Goal: Transaction & Acquisition: Purchase product/service

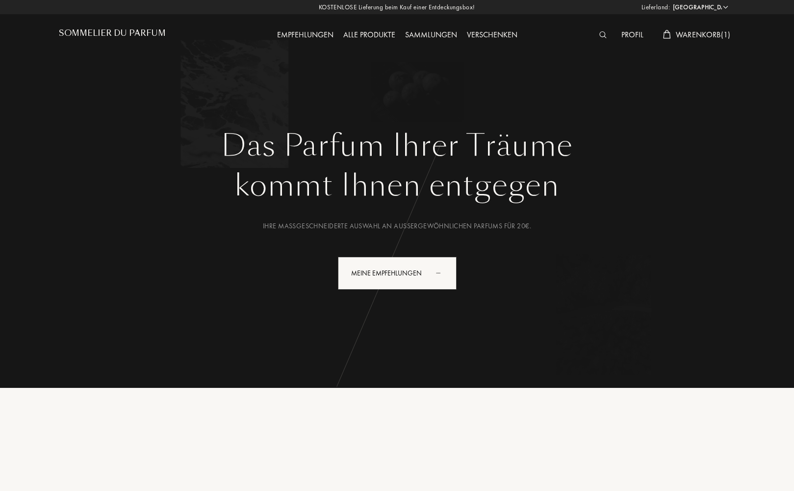
select select "DE"
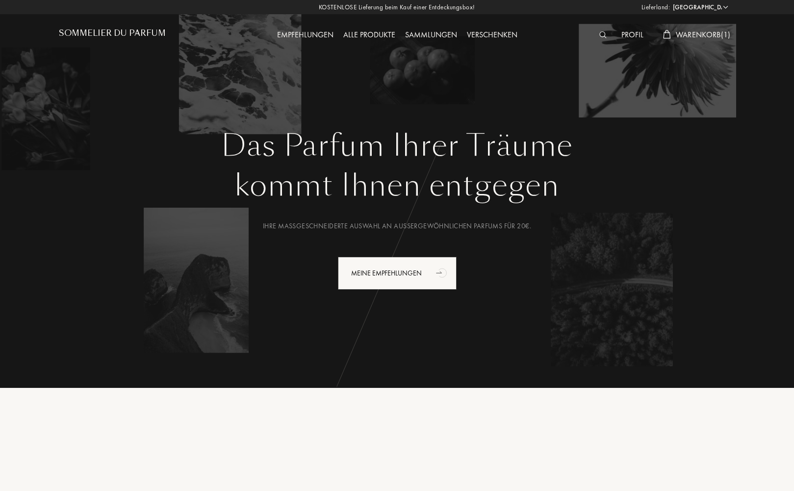
click at [630, 35] on div "Profil" at bounding box center [633, 35] width 32 height 13
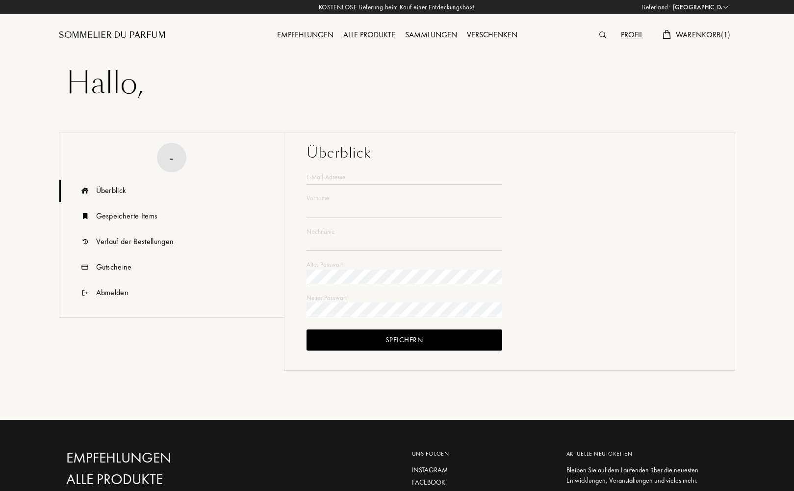
select select "DE"
type input "Heidi"
type input "Starke"
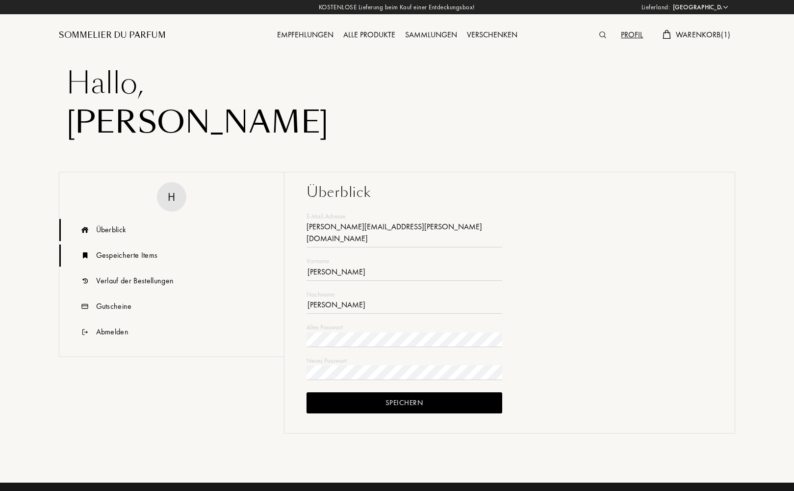
click at [120, 254] on div "Gespeicherte Items" at bounding box center [127, 255] width 62 height 12
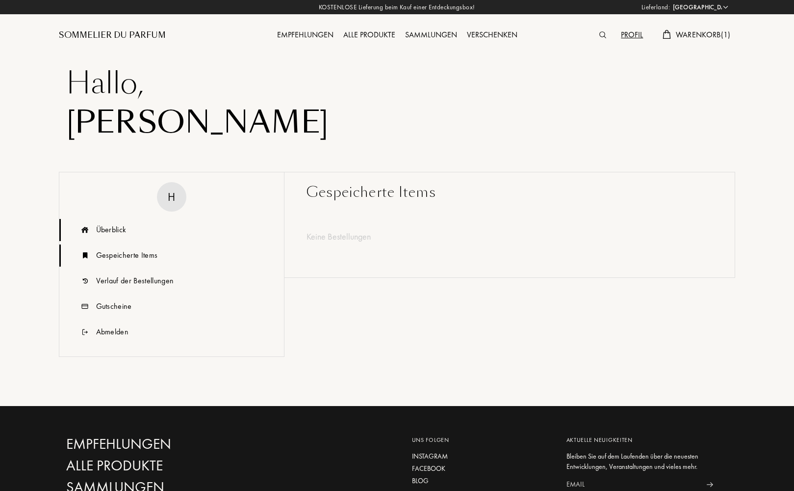
click at [106, 228] on div "Überblick" at bounding box center [111, 230] width 30 height 12
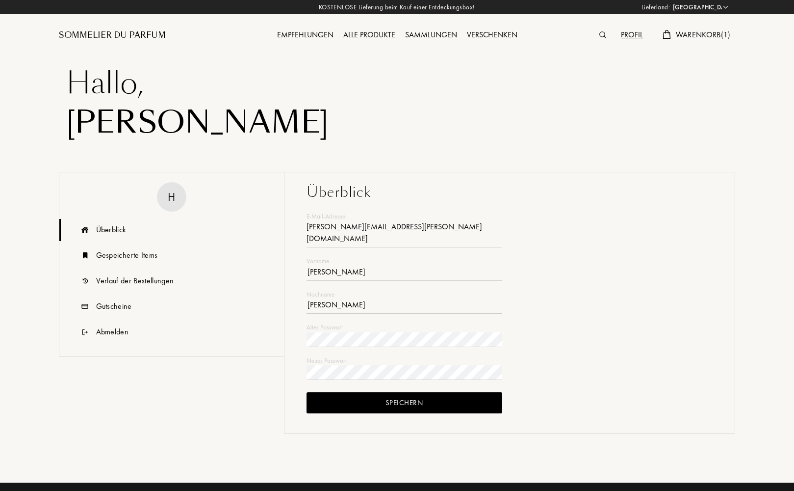
click at [306, 36] on div "Empfehlungen" at bounding box center [305, 35] width 66 height 13
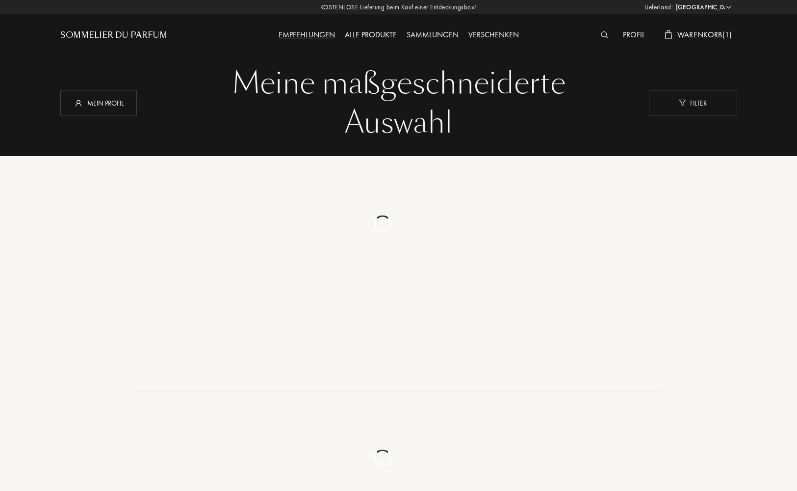
select select "DE"
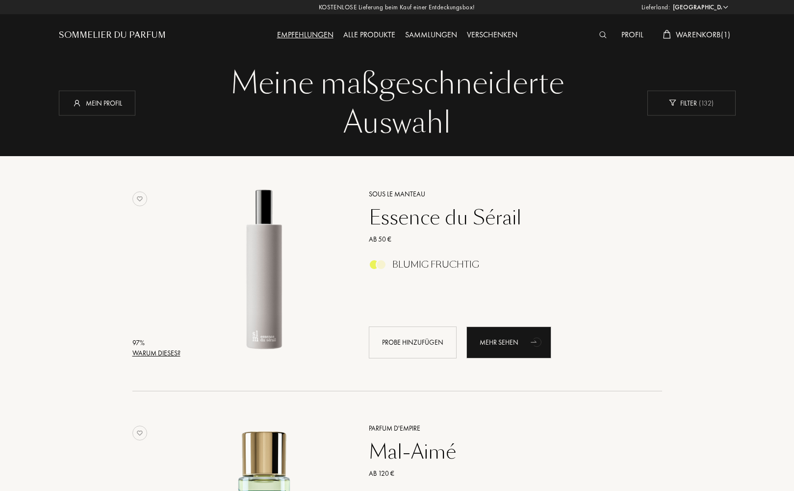
click at [602, 35] on img at bounding box center [602, 34] width 7 height 7
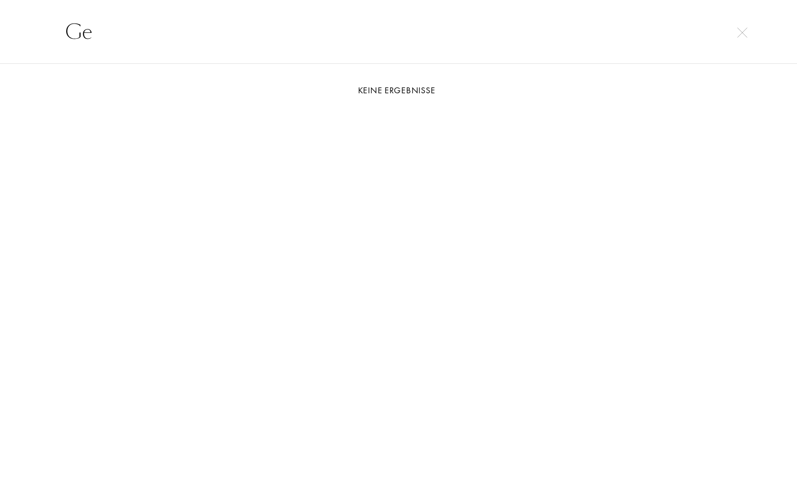
type input "G"
type input "Mon guerlain"
click at [743, 30] on img at bounding box center [742, 32] width 10 height 10
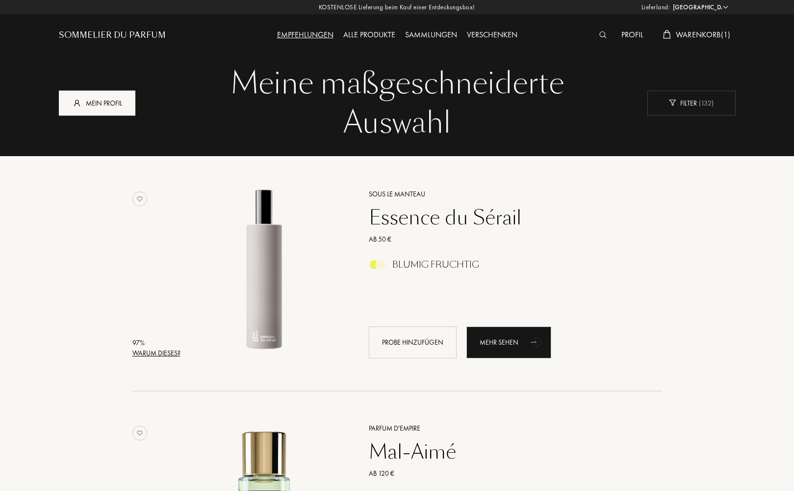
click at [89, 107] on div "Mein Profil" at bounding box center [97, 102] width 77 height 25
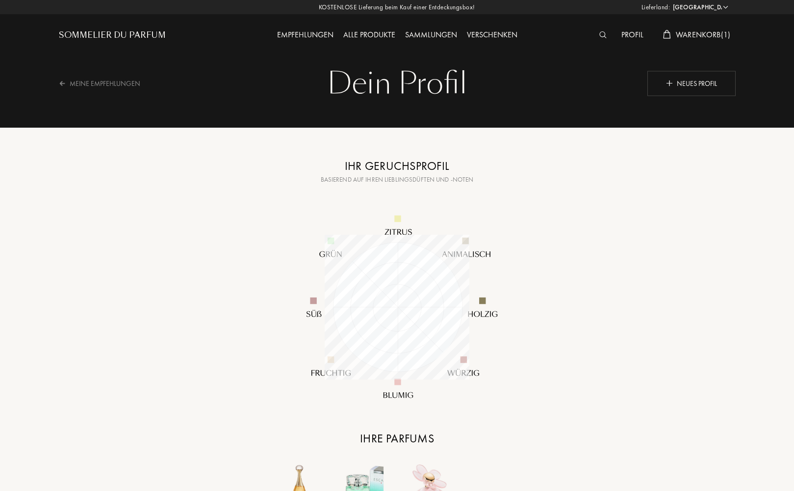
select select "DE"
click at [688, 80] on div "Neues Profil" at bounding box center [691, 83] width 88 height 25
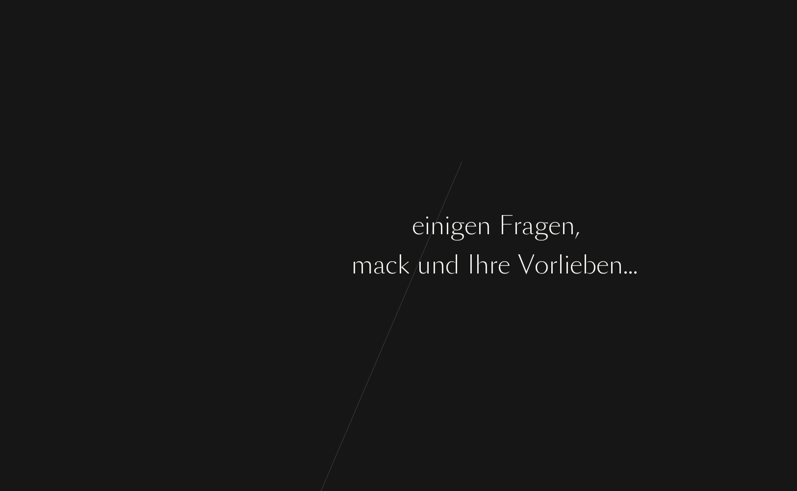
click at [370, 314] on div "B e g i n n e n w i r m i t e i n i g e n F r a g e n , ü b e r I h r e n G e s…" at bounding box center [398, 245] width 797 height 491
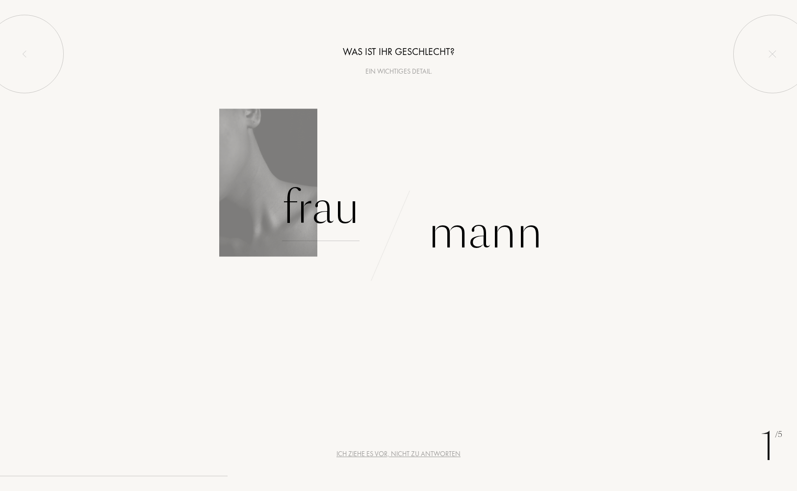
click at [324, 213] on div "Frau" at bounding box center [321, 208] width 78 height 66
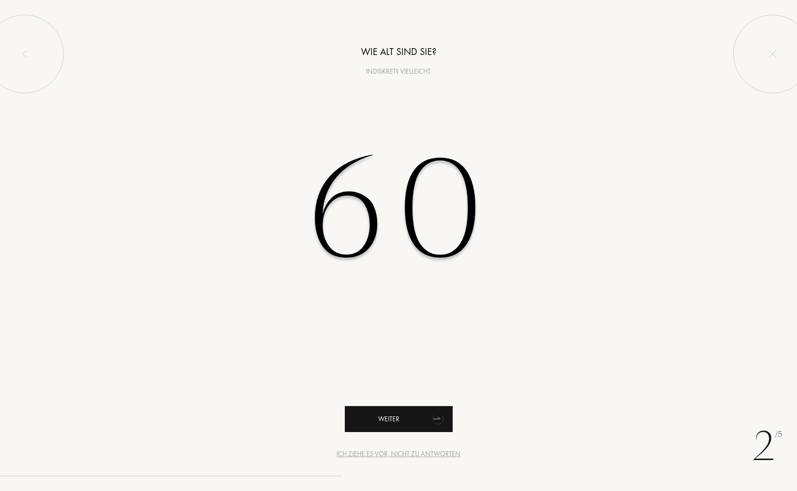
type input "60"
click at [420, 416] on div "Weiter" at bounding box center [399, 419] width 108 height 26
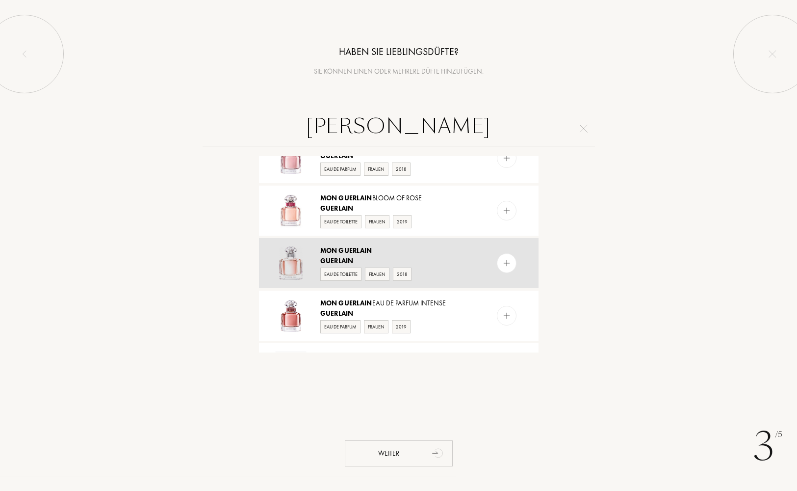
scroll to position [78, 0]
type input "[PERSON_NAME]"
click at [505, 261] on img at bounding box center [506, 263] width 9 height 9
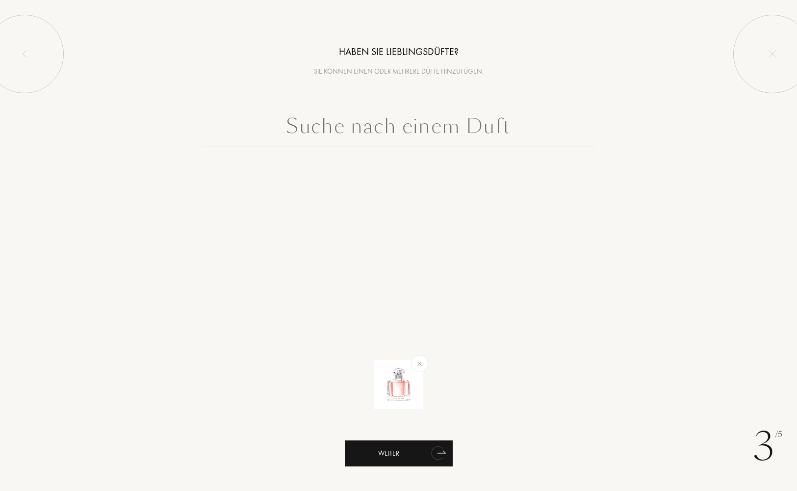
scroll to position [0, 0]
click at [387, 129] on input "text" at bounding box center [399, 128] width 392 height 35
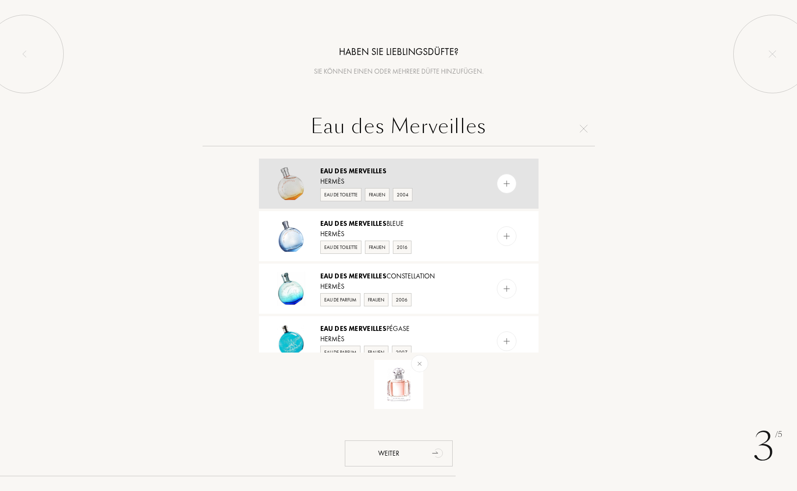
type input "Eau des Merveilles"
click at [506, 183] on img at bounding box center [506, 183] width 9 height 9
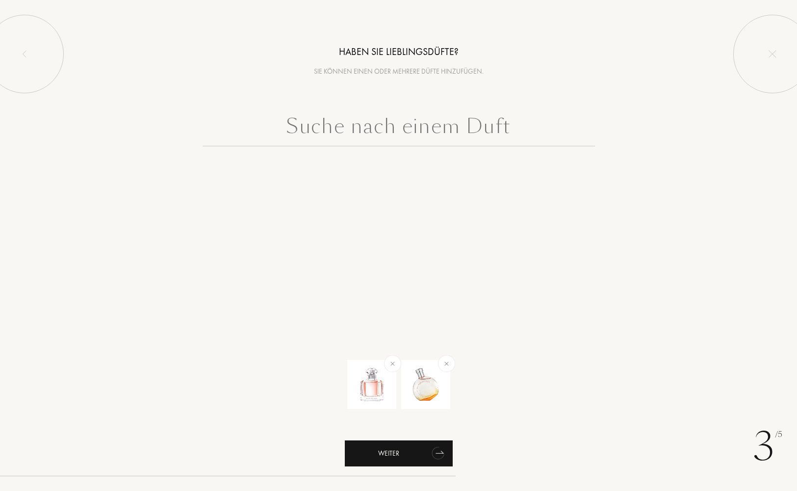
click at [424, 456] on div "Weiter" at bounding box center [399, 453] width 108 height 26
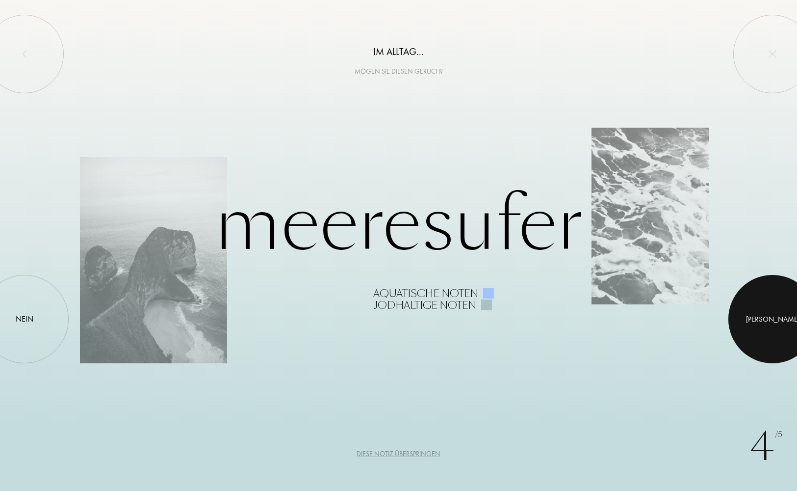
click at [765, 321] on div at bounding box center [772, 319] width 88 height 88
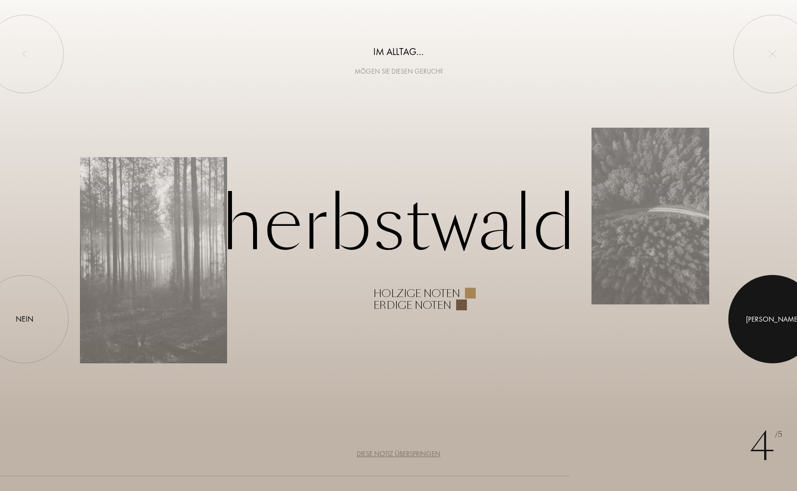
click at [765, 321] on div at bounding box center [772, 319] width 88 height 88
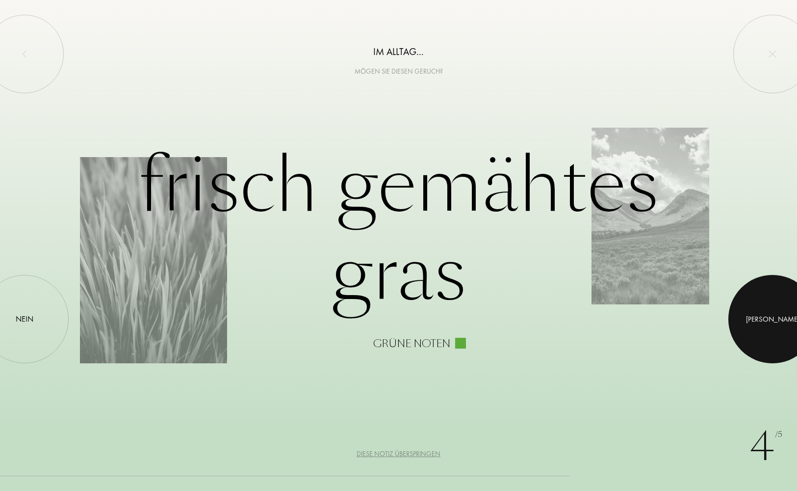
click at [765, 322] on div at bounding box center [772, 319] width 88 height 88
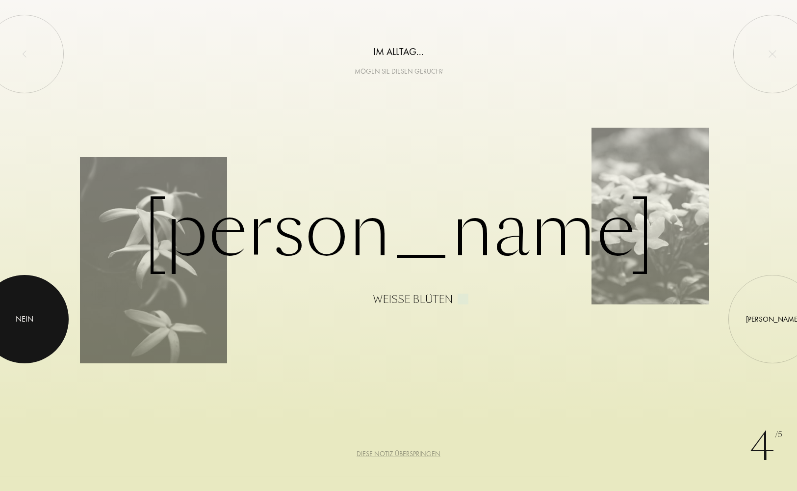
click at [23, 313] on div "Nein" at bounding box center [25, 319] width 18 height 12
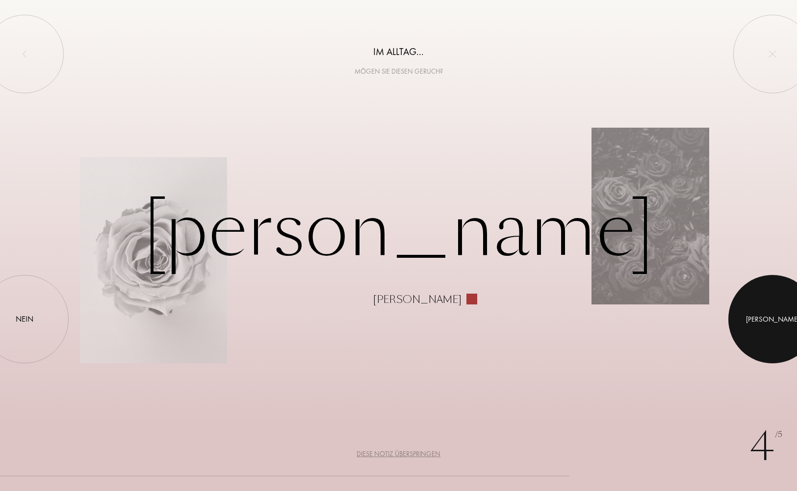
click at [760, 332] on div at bounding box center [772, 319] width 88 height 88
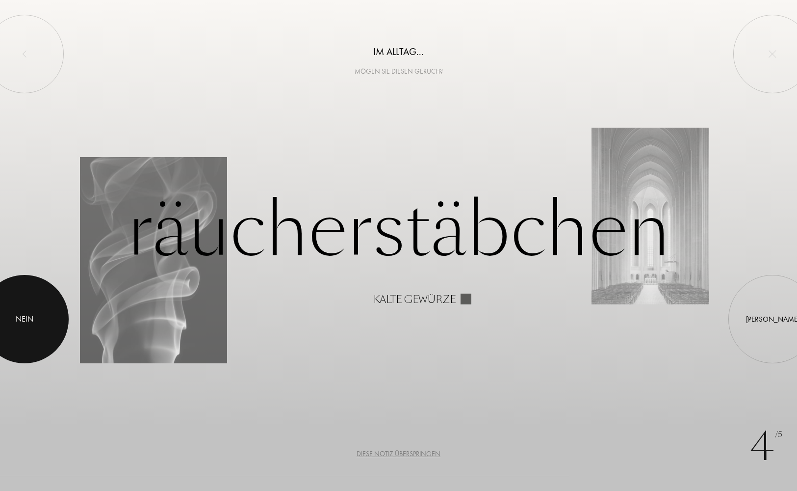
click at [33, 296] on div at bounding box center [24, 319] width 88 height 88
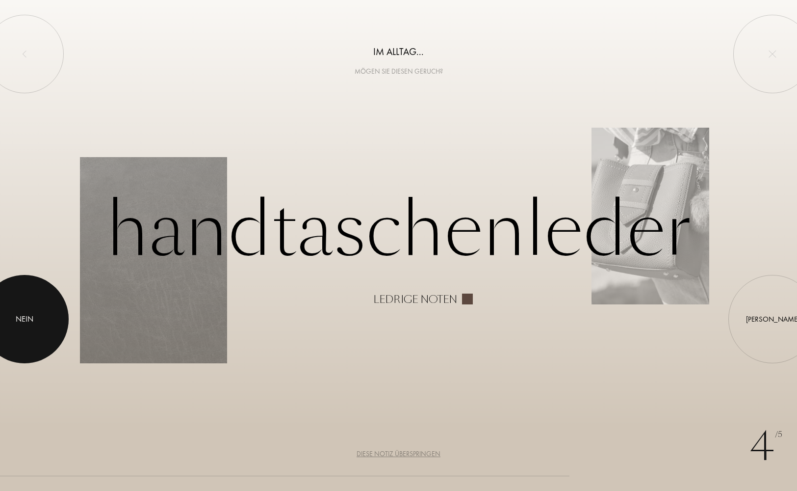
click at [33, 296] on div at bounding box center [24, 319] width 88 height 88
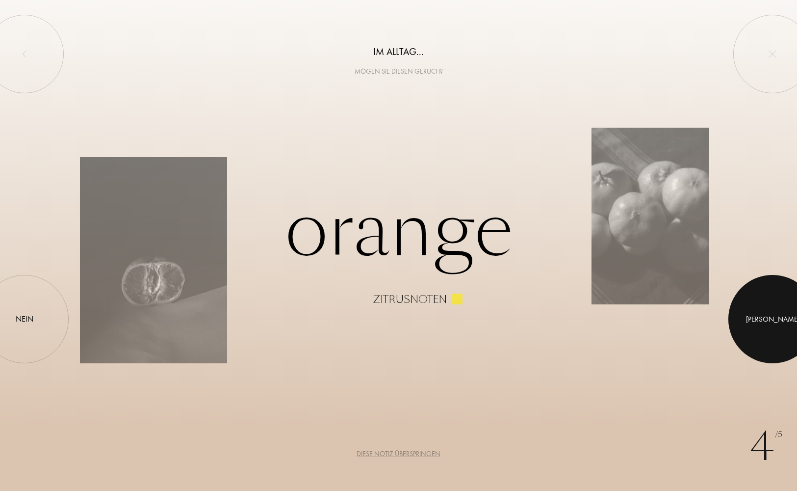
click at [771, 332] on div at bounding box center [772, 319] width 88 height 88
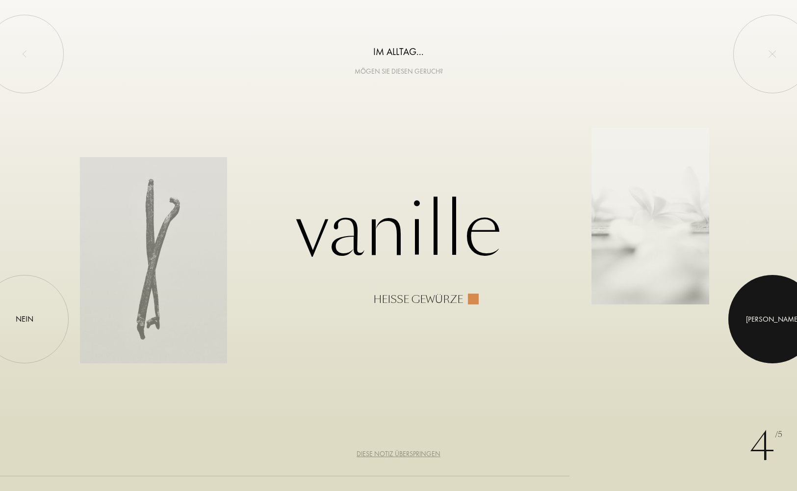
click at [778, 316] on div at bounding box center [772, 319] width 88 height 88
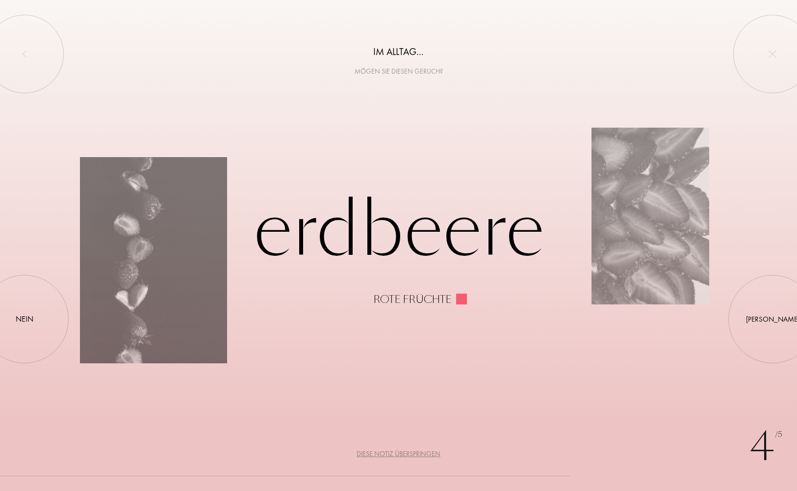
click at [408, 453] on div "Diese Notiz überspringen" at bounding box center [399, 453] width 84 height 10
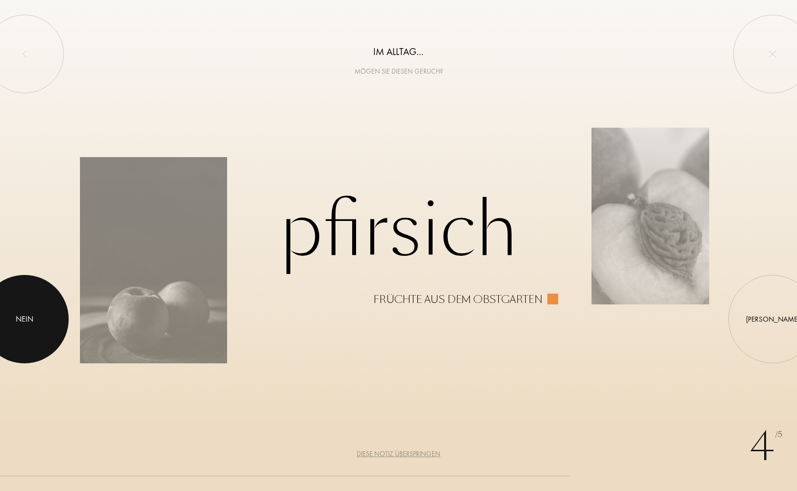
click at [13, 304] on div at bounding box center [24, 319] width 88 height 88
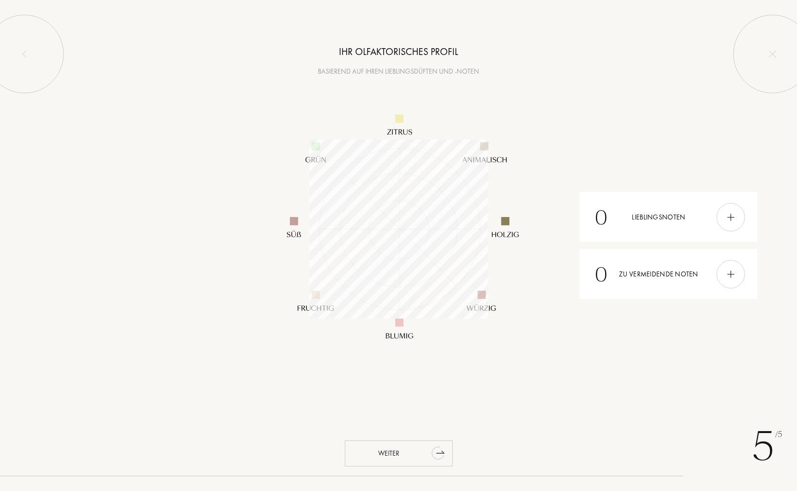
click at [392, 456] on div "Weiter" at bounding box center [399, 453] width 108 height 26
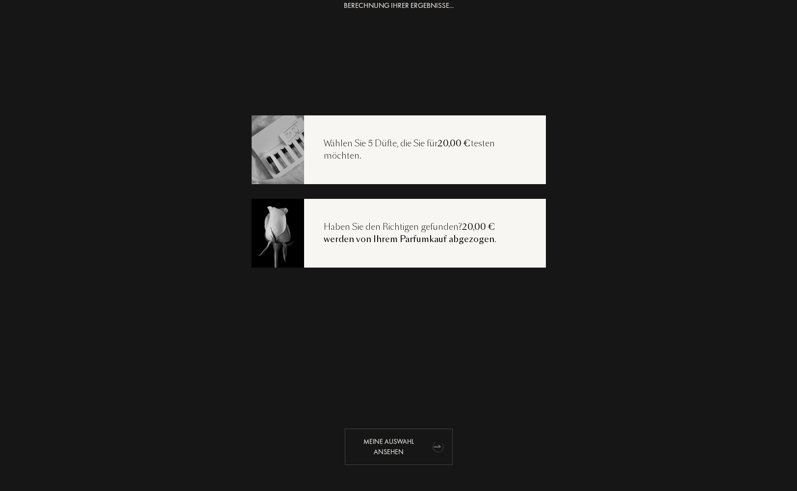
scroll to position [20, 0]
click at [407, 443] on div "Meine Auswahl ansehen" at bounding box center [399, 446] width 108 height 36
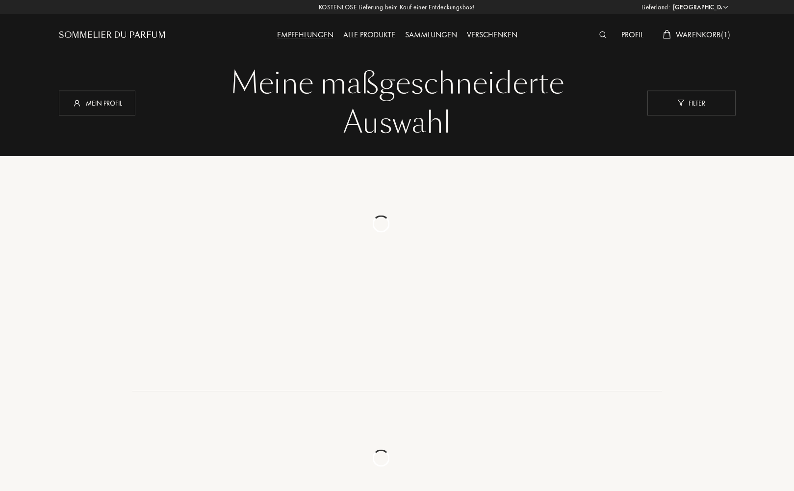
select select "DE"
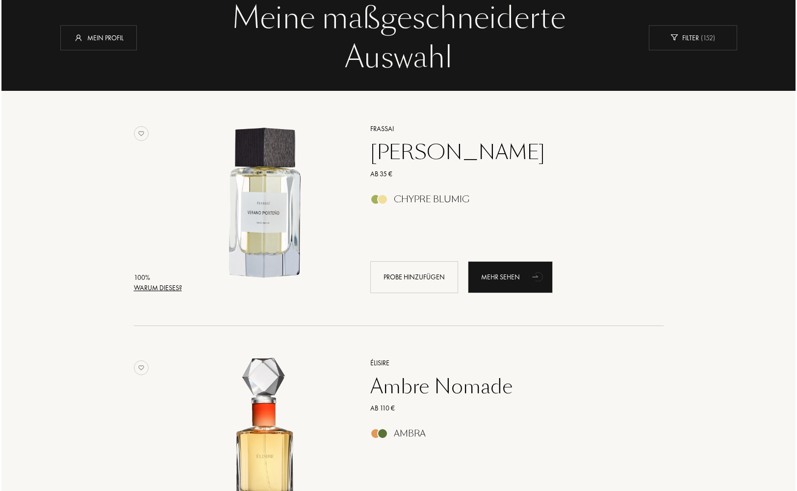
scroll to position [66, 0]
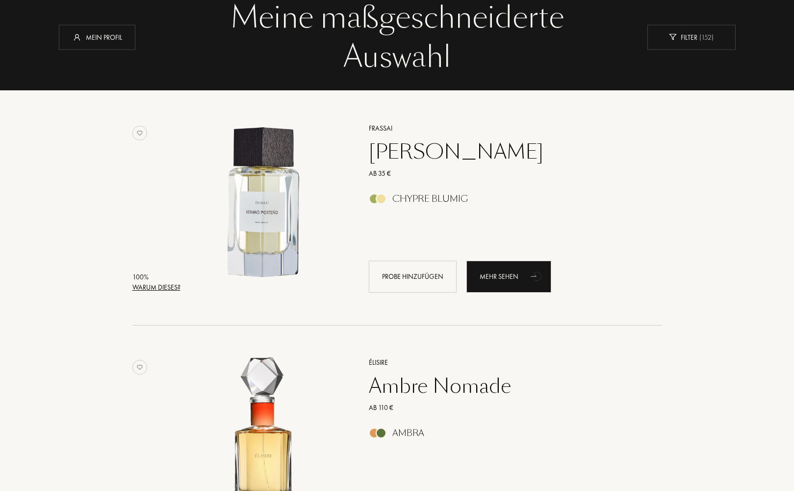
click at [154, 288] on div "Warum dieses?" at bounding box center [156, 287] width 48 height 10
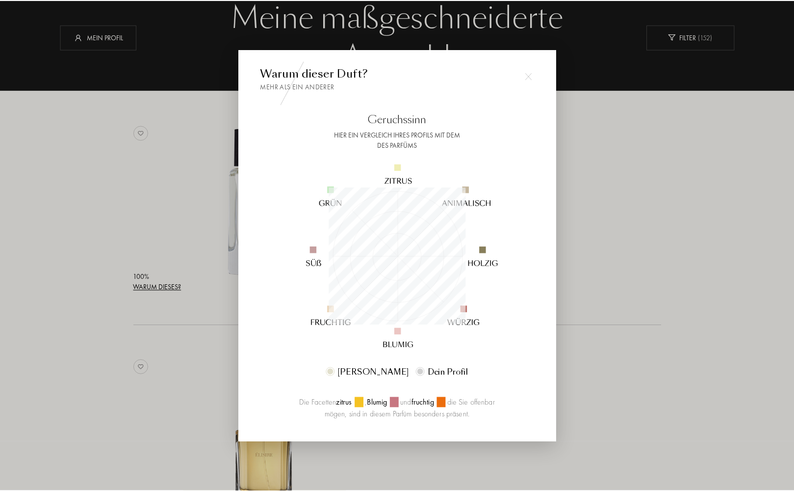
scroll to position [137, 137]
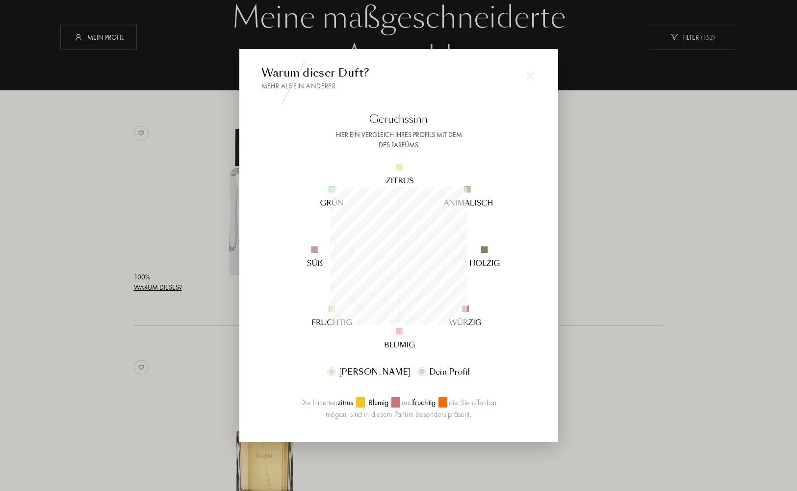
click at [530, 74] on img at bounding box center [530, 75] width 7 height 7
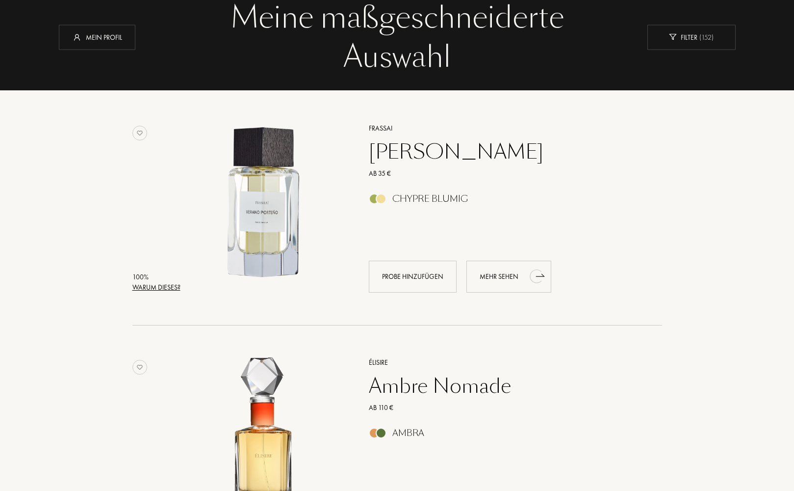
click at [500, 273] on div "Mehr sehen" at bounding box center [509, 276] width 85 height 32
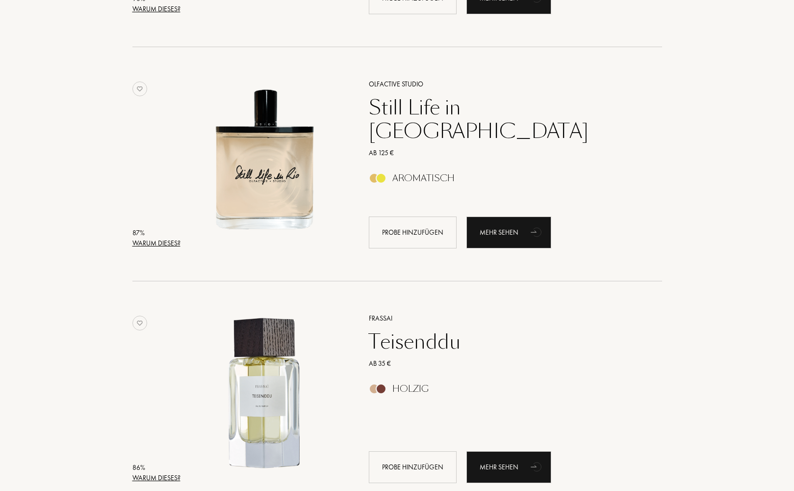
scroll to position [1047, 0]
click at [410, 106] on div "Still Life in Rio" at bounding box center [505, 118] width 286 height 47
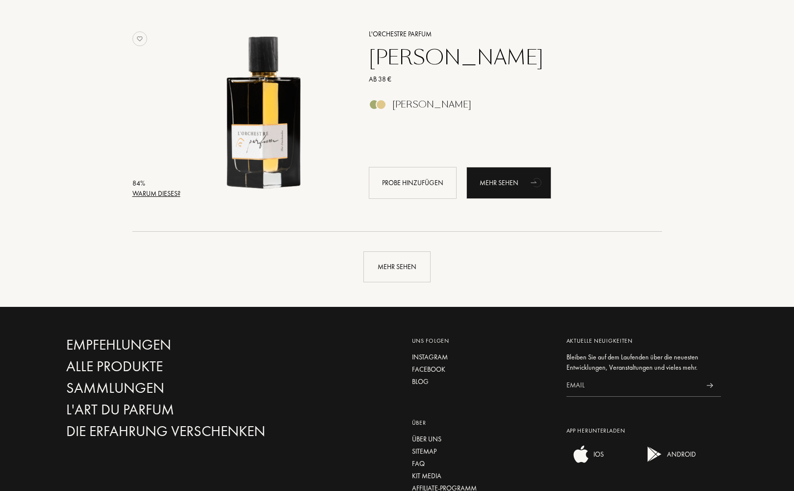
scroll to position [2268, 0]
click at [397, 267] on div "Mehr sehen" at bounding box center [396, 266] width 67 height 31
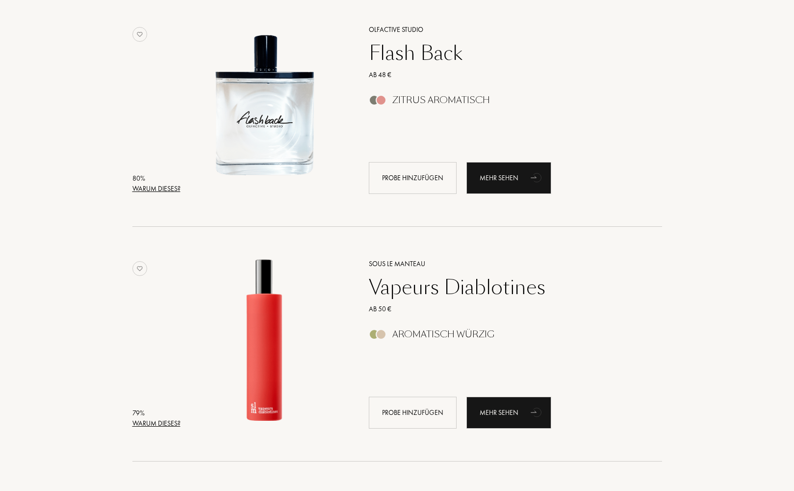
scroll to position [3444, 0]
click at [509, 177] on div "Mehr sehen" at bounding box center [509, 177] width 85 height 32
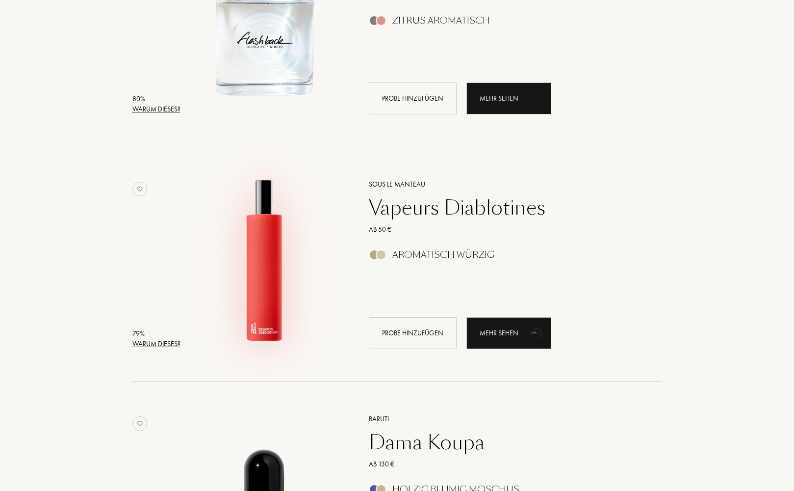
scroll to position [3524, 0]
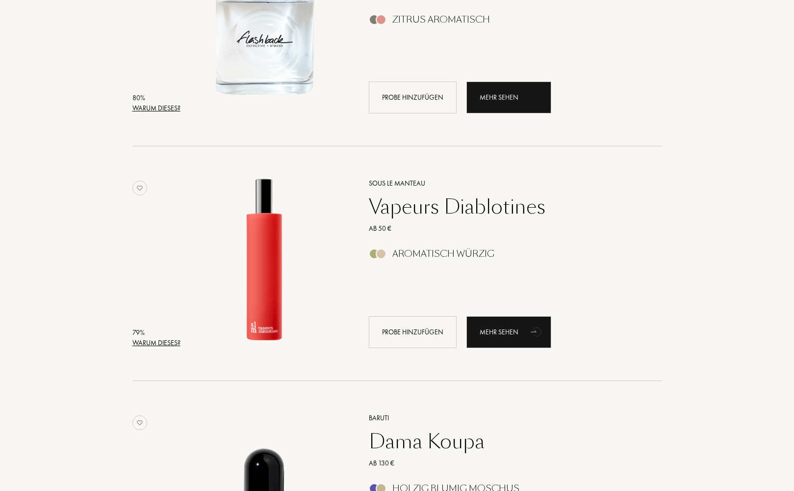
click at [449, 204] on div "Vapeurs Diablotines" at bounding box center [505, 207] width 286 height 24
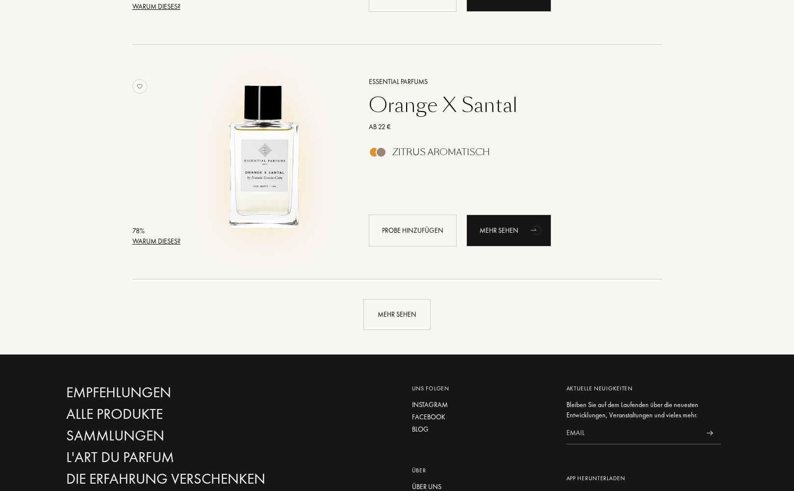
scroll to position [4563, 0]
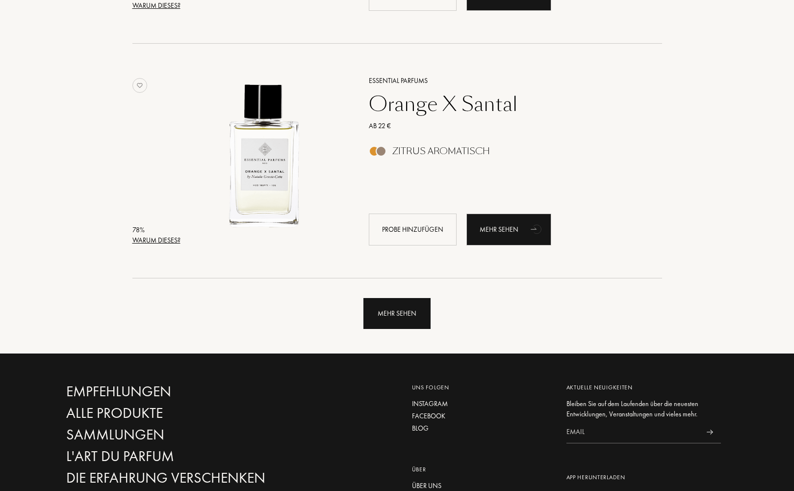
click at [392, 315] on div "Mehr sehen" at bounding box center [396, 313] width 67 height 31
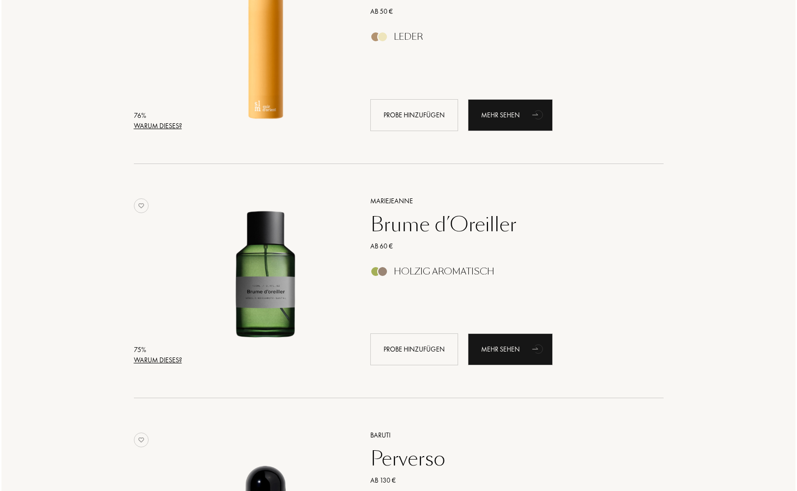
scroll to position [6088, 0]
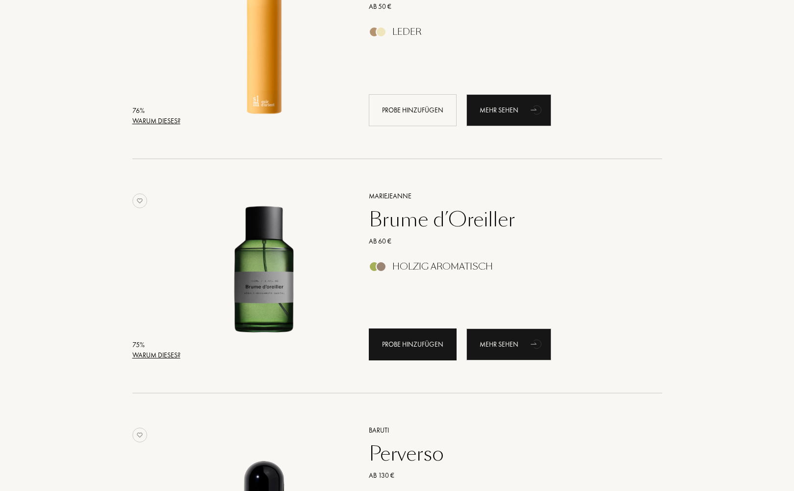
click at [400, 342] on div "Probe hinzufügen" at bounding box center [413, 344] width 88 height 32
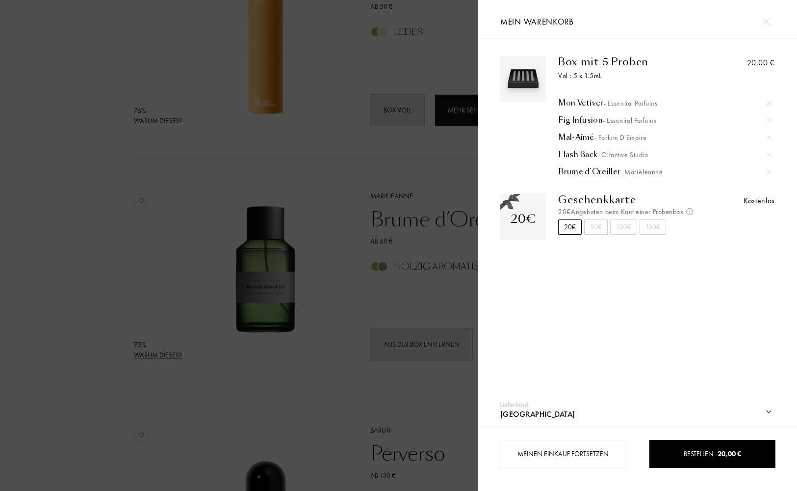
click at [570, 99] on div "Mon Vetiver - Essential Parfums" at bounding box center [664, 103] width 213 height 10
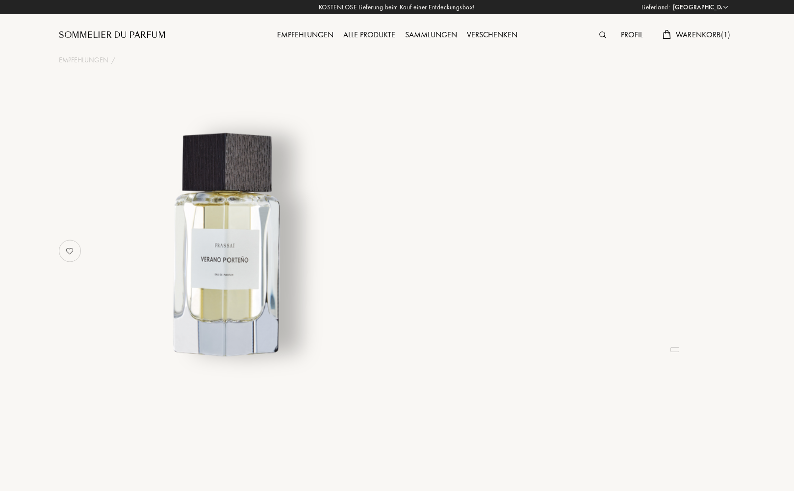
select select "DE"
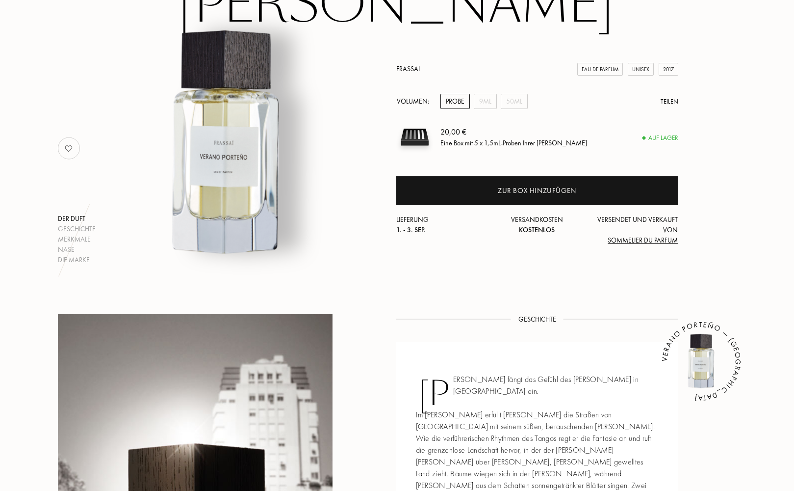
scroll to position [102, 1]
click at [486, 101] on div "9mL" at bounding box center [485, 101] width 23 height 15
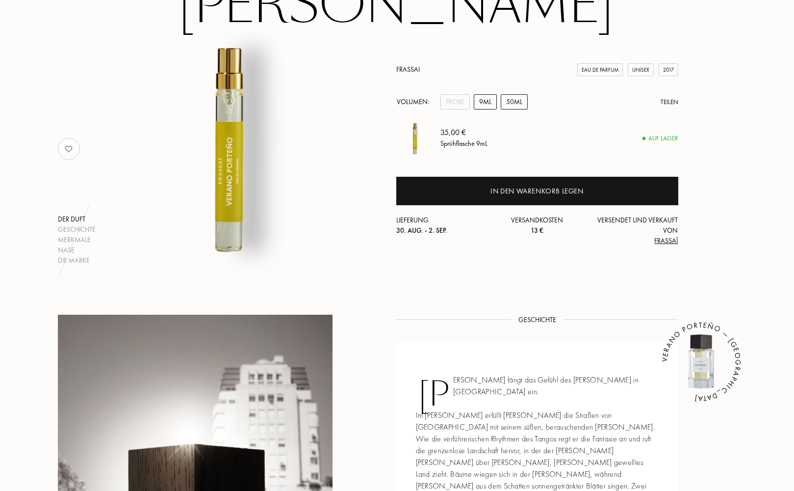
click at [516, 102] on div "50mL" at bounding box center [514, 101] width 27 height 15
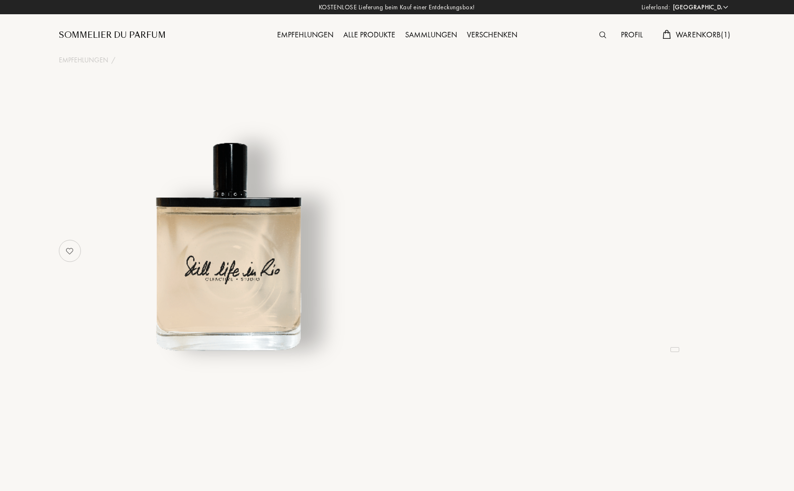
select select "DE"
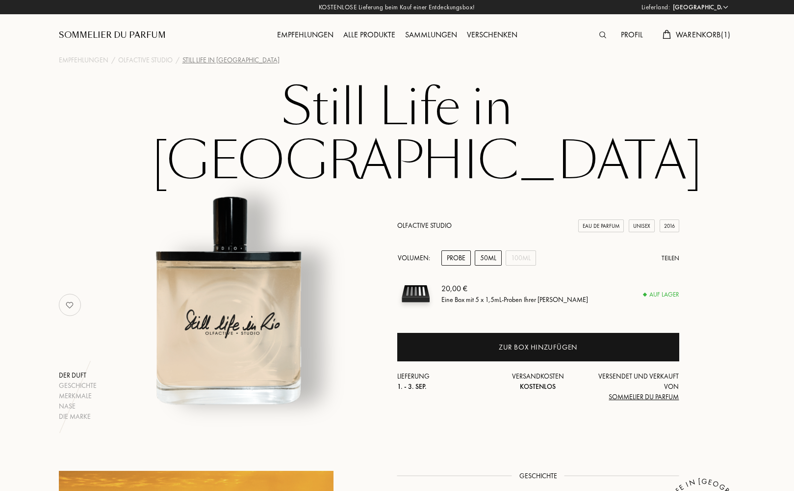
click at [487, 250] on div "50mL" at bounding box center [488, 257] width 27 height 15
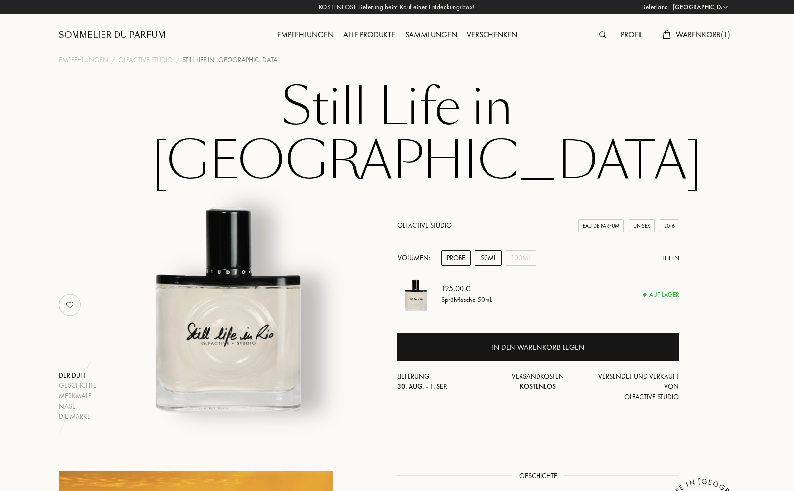
click at [463, 250] on div "Probe" at bounding box center [455, 257] width 29 height 15
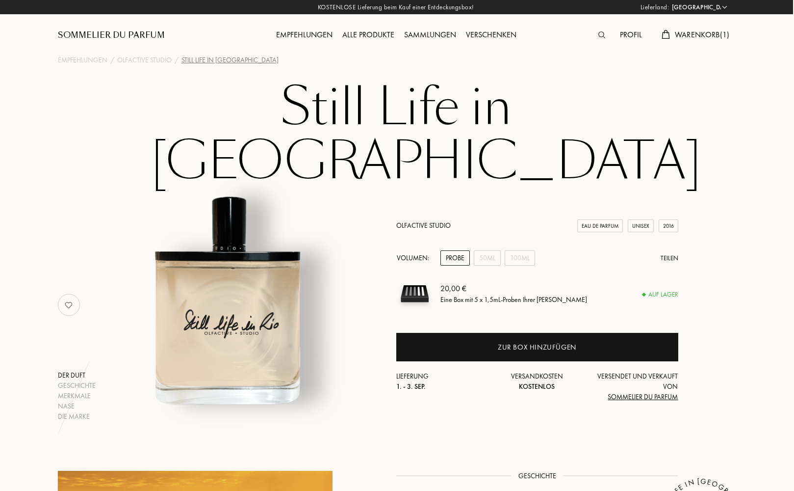
scroll to position [0, 1]
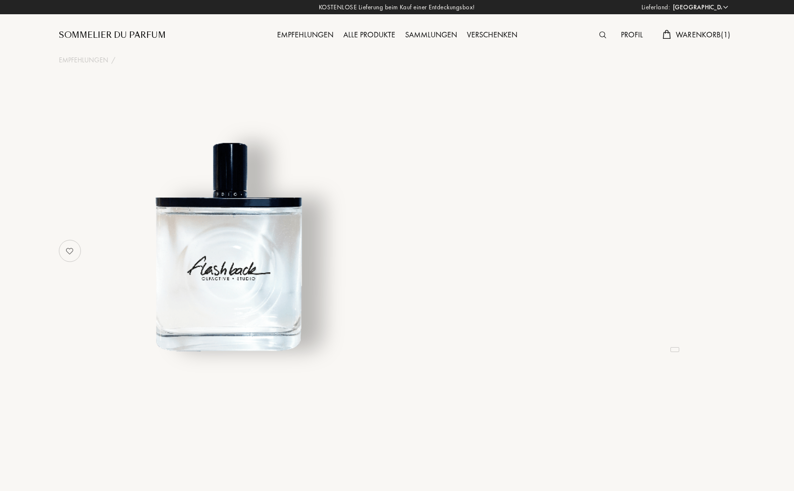
select select "DE"
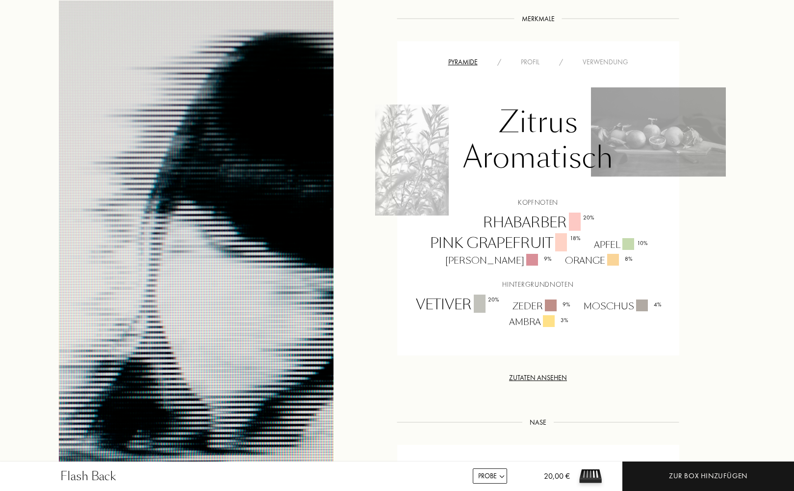
scroll to position [609, 0]
click at [537, 62] on div "Profil" at bounding box center [530, 63] width 38 height 10
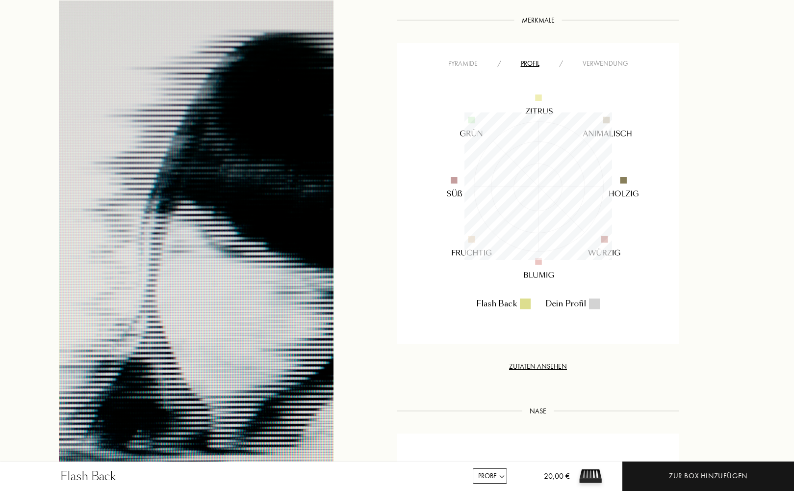
scroll to position [148, 148]
click at [610, 62] on div "Verwendung" at bounding box center [605, 63] width 65 height 10
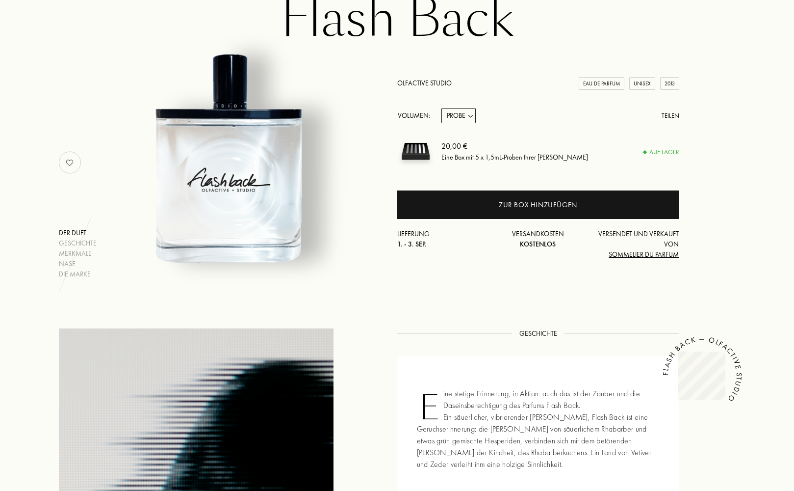
scroll to position [89, 0]
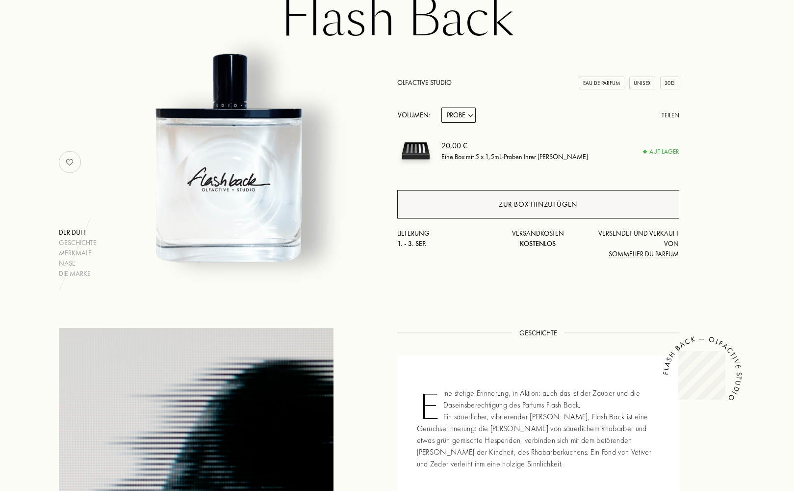
click at [568, 204] on div "Zur Box hinzufügen" at bounding box center [538, 204] width 78 height 11
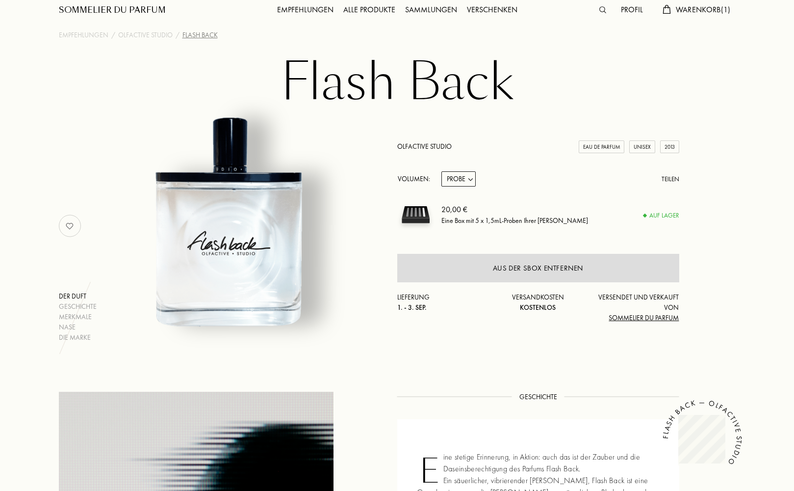
scroll to position [19, 0]
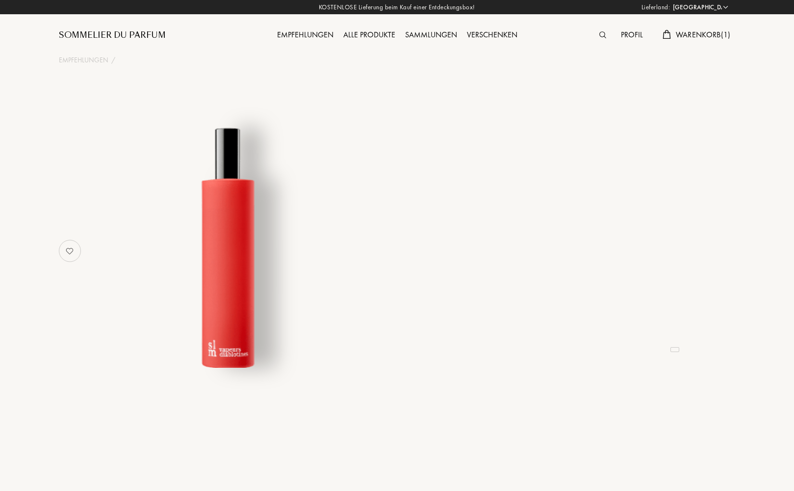
select select "DE"
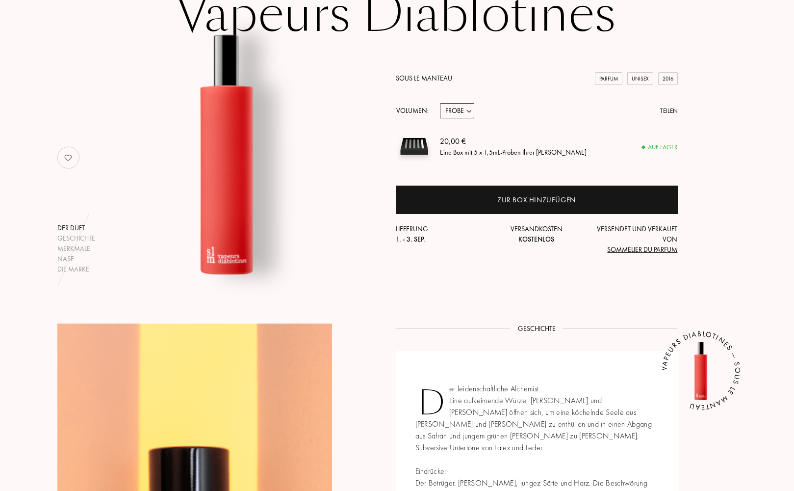
scroll to position [46, 1]
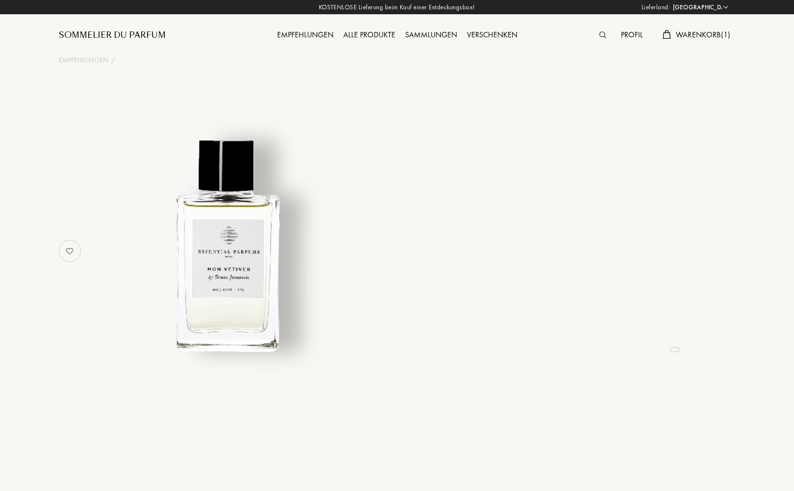
select select "DE"
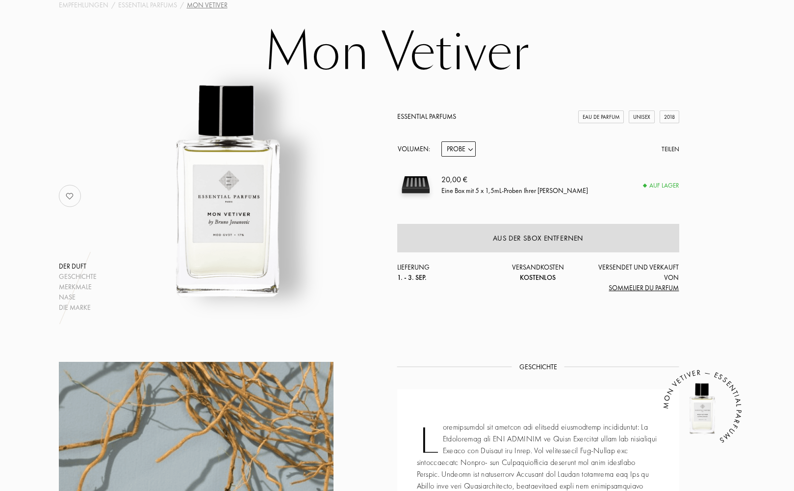
scroll to position [57, 0]
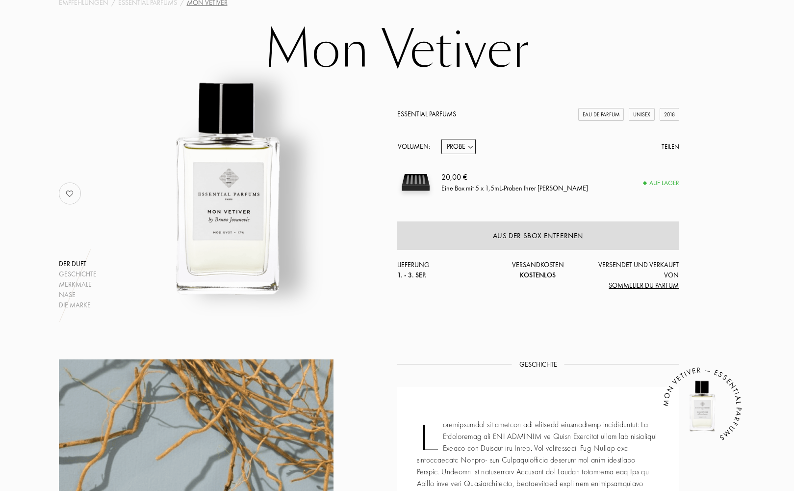
select select "1"
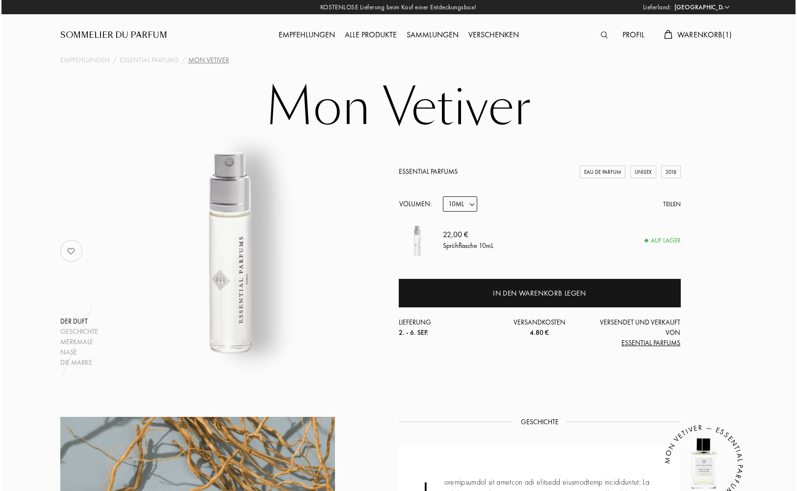
scroll to position [0, 0]
click at [691, 32] on span "Warenkorb ( 1 )" at bounding box center [703, 34] width 55 height 10
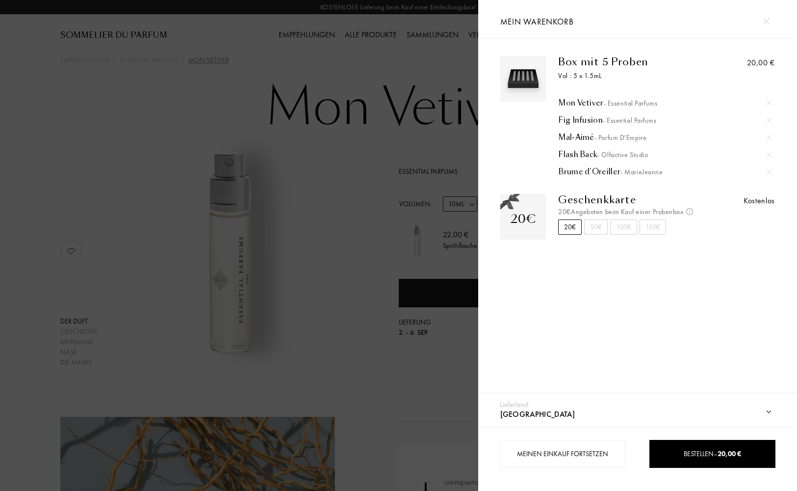
click at [574, 119] on div "Fig Infusion - Essential Parfums" at bounding box center [664, 120] width 213 height 10
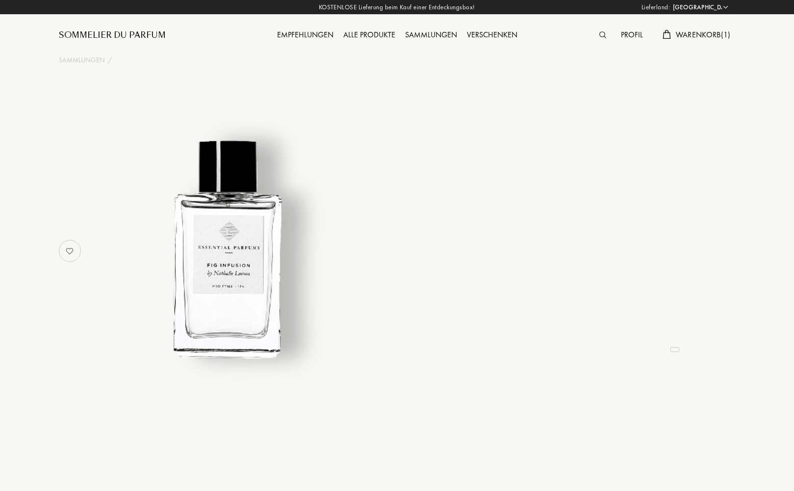
select select "DE"
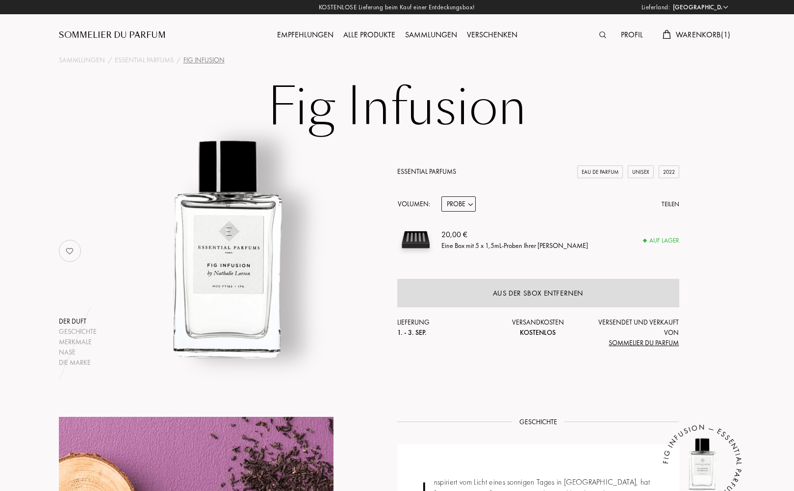
click at [707, 32] on span "Warenkorb ( 1 )" at bounding box center [703, 34] width 55 height 10
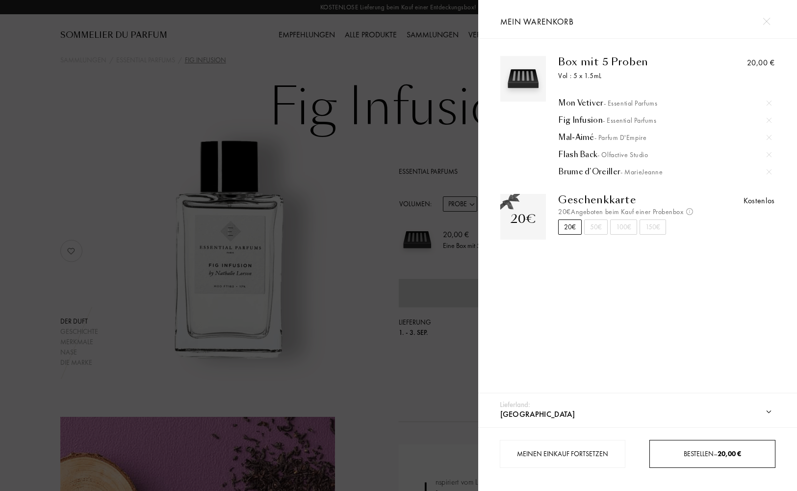
click at [721, 451] on span "20,00 €" at bounding box center [730, 453] width 24 height 9
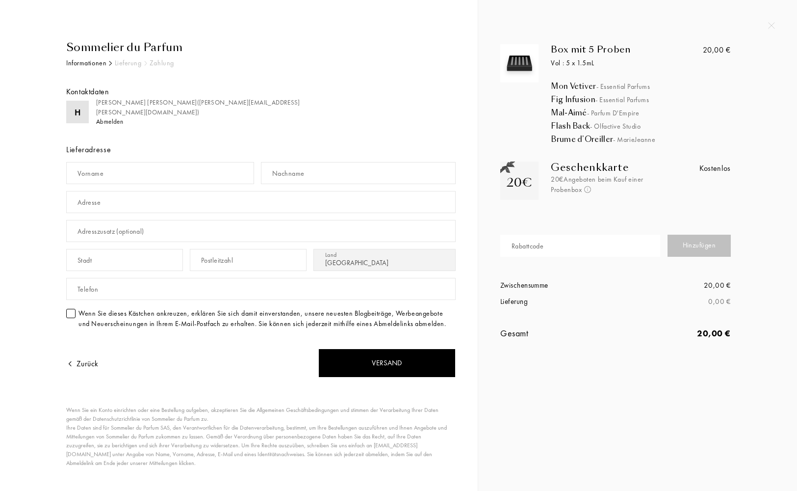
select select "DE"
click at [136, 165] on input "text" at bounding box center [160, 173] width 188 height 22
type input "Heidi"
click at [302, 175] on div "Nachname" at bounding box center [288, 173] width 32 height 10
type input "Starke"
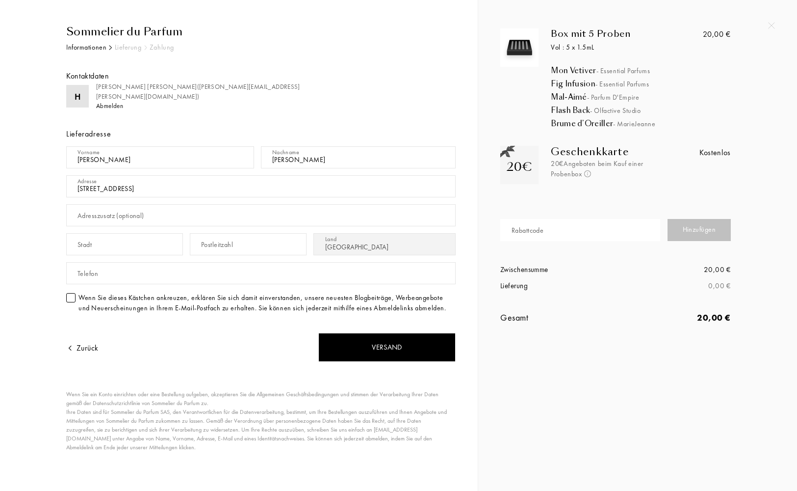
scroll to position [15, 0]
type input "Lessingweg 26"
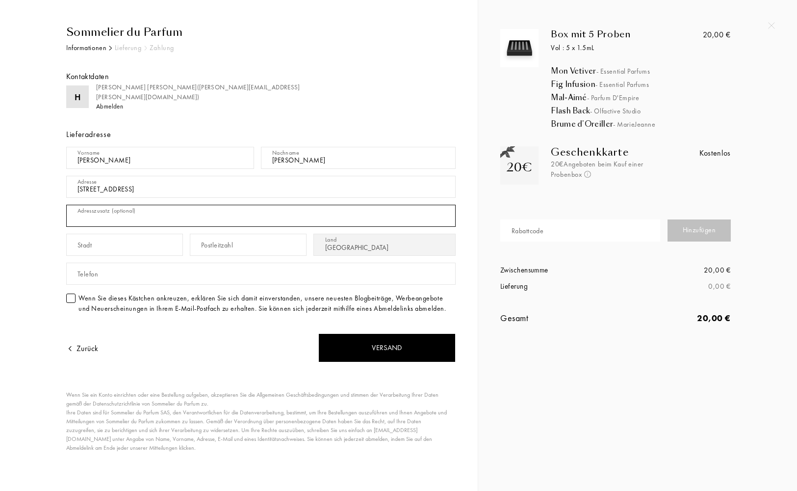
click at [203, 221] on input "text" at bounding box center [260, 216] width 389 height 22
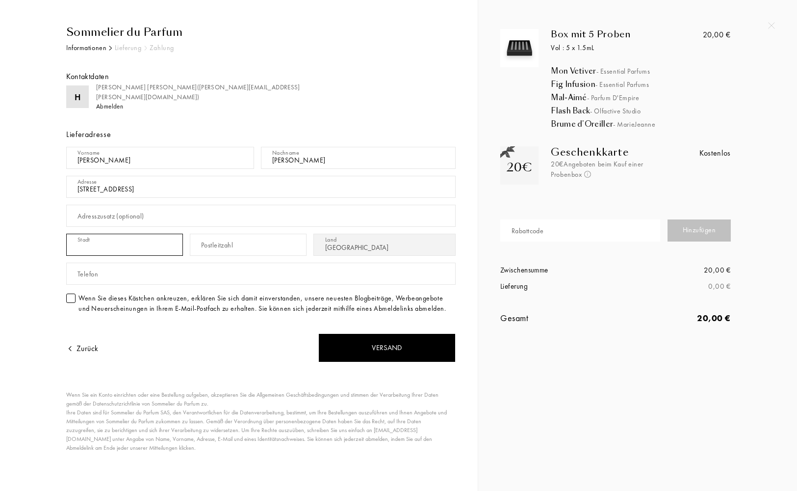
click at [150, 244] on input "text" at bounding box center [124, 244] width 117 height 22
type input "St. Egidien"
click at [209, 246] on div "Postleitzahl" at bounding box center [217, 245] width 32 height 10
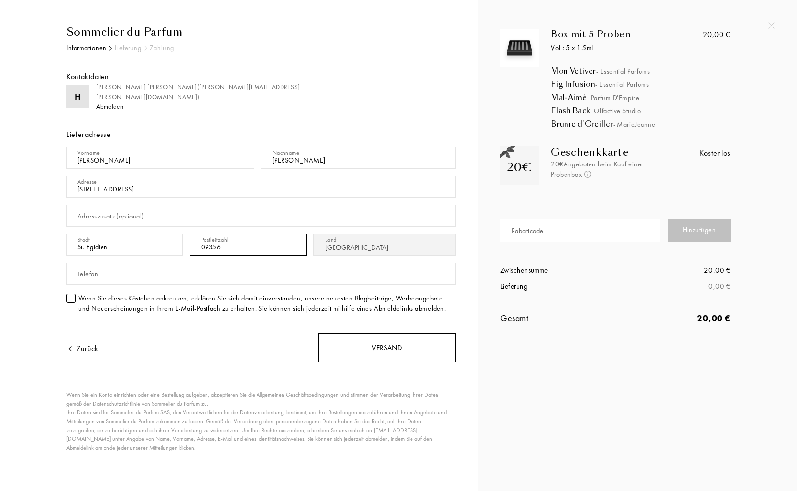
type input "09356"
click at [385, 348] on div "Versand" at bounding box center [386, 347] width 137 height 29
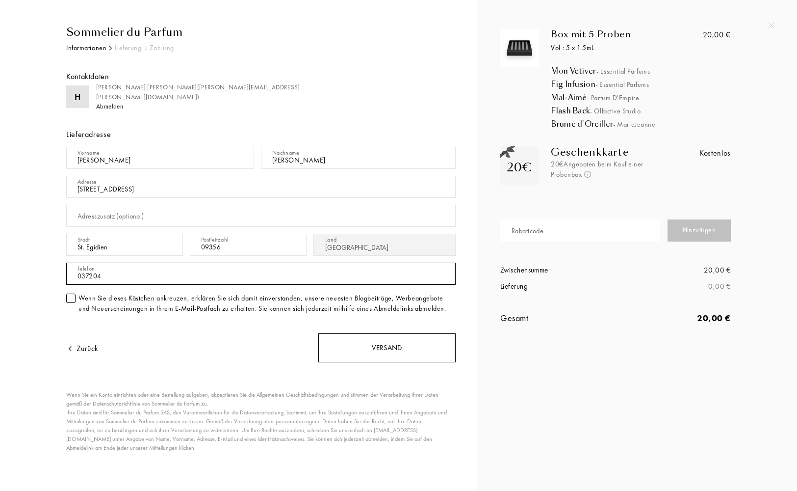
type input "037204"
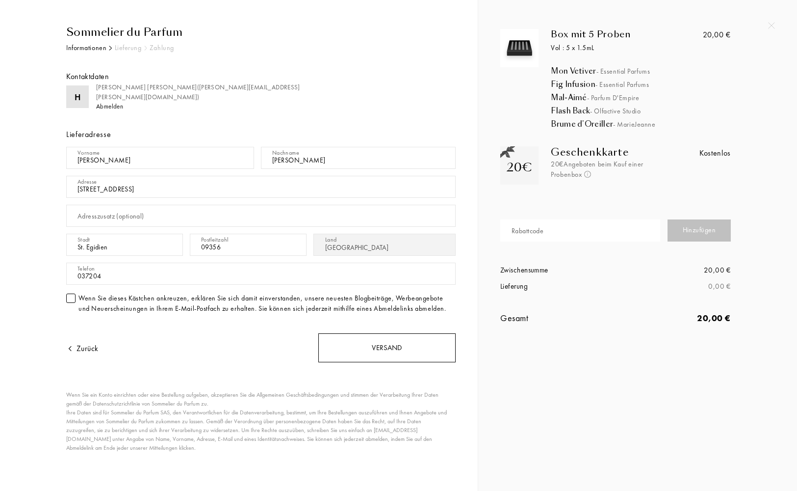
click at [394, 349] on div "Versand" at bounding box center [386, 347] width 137 height 29
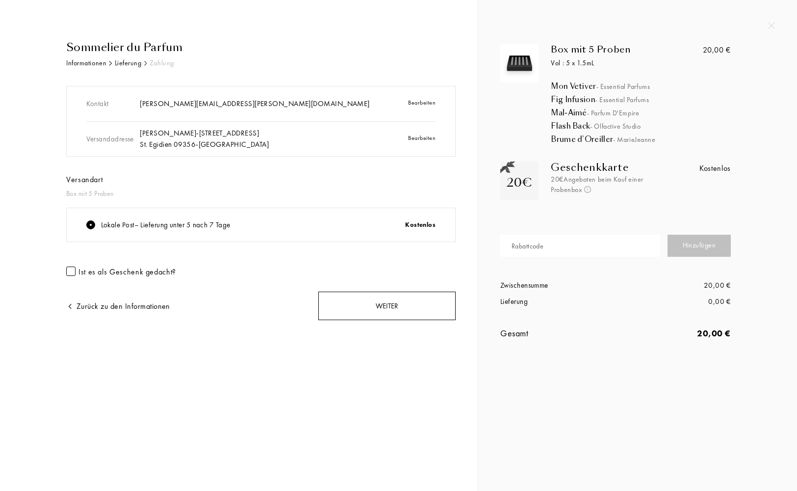
click at [388, 306] on div "Weiter" at bounding box center [386, 305] width 137 height 29
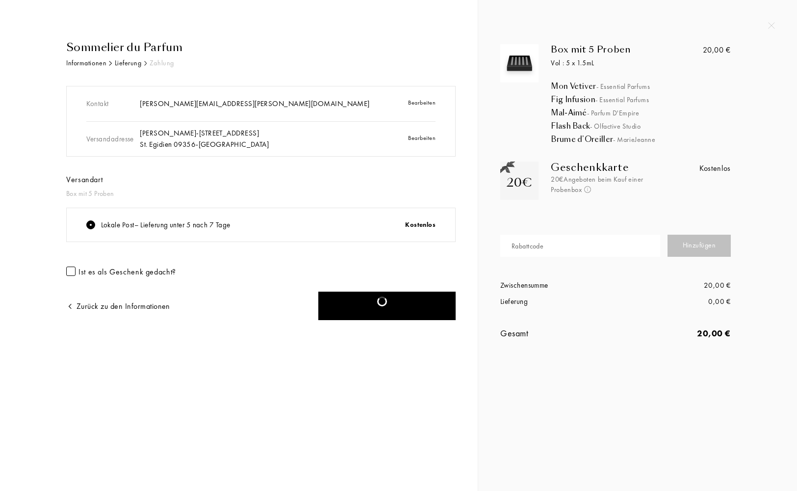
click at [772, 24] on img at bounding box center [771, 25] width 7 height 7
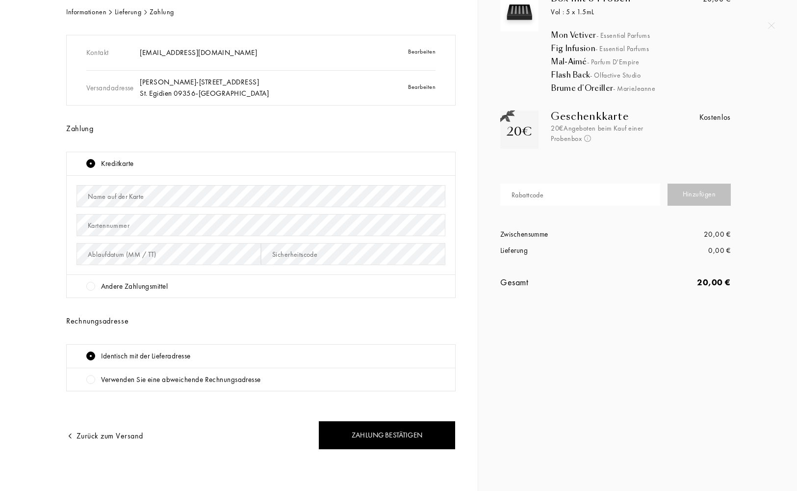
scroll to position [51, 0]
click at [90, 286] on div at bounding box center [90, 286] width 9 height 9
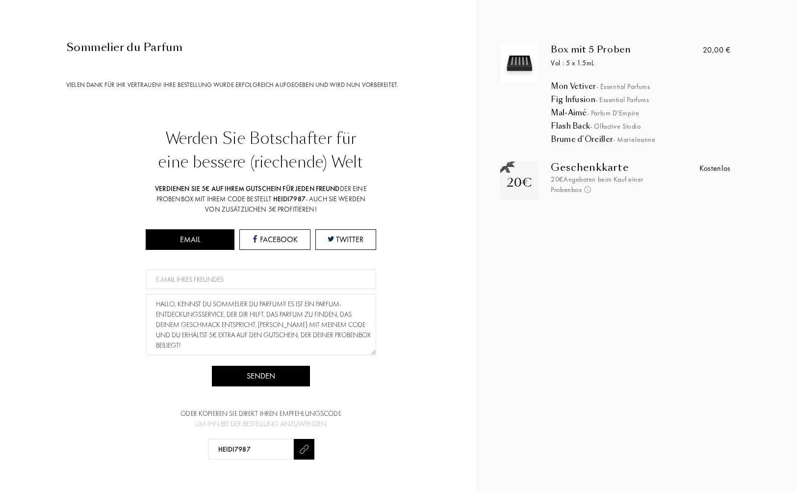
scroll to position [0, 0]
